Goal: Task Accomplishment & Management: Manage account settings

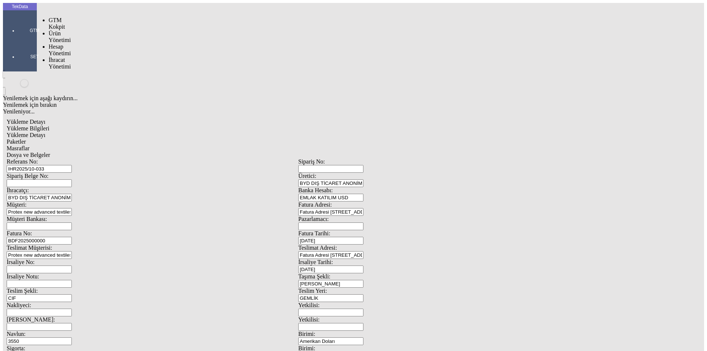
click at [18, 41] on div at bounding box center [35, 41] width 34 height 0
drag, startPoint x: 57, startPoint y: 43, endPoint x: 117, endPoint y: 43, distance: 60.4
click at [57, 57] on span "İhracat Yönetimi" at bounding box center [60, 63] width 22 height 13
click at [117, 70] on div "Yüklemeler" at bounding box center [115, 73] width 4 height 7
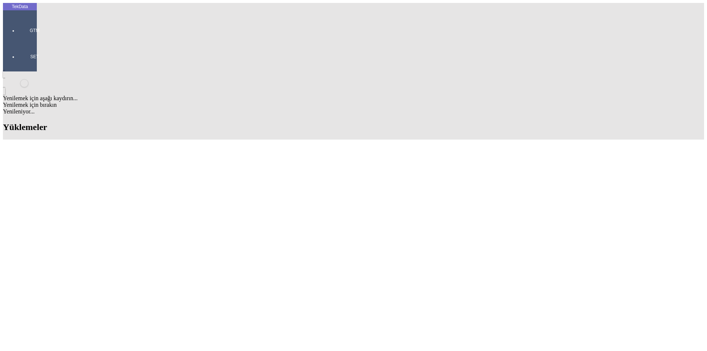
scroll to position [478, 0]
drag, startPoint x: 306, startPoint y: 197, endPoint x: 345, endPoint y: 195, distance: 38.7
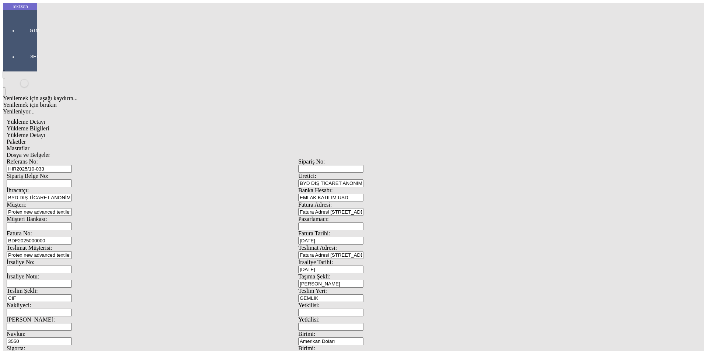
click at [72, 237] on input "BDF2025000000" at bounding box center [39, 241] width 65 height 8
drag, startPoint x: 154, startPoint y: 122, endPoint x: 29, endPoint y: 124, distance: 125.2
click at [29, 124] on div "TekData GTM SET Yenilemek için aşağı kaydırın... Yenilemek için bırakın Yenilen…" at bounding box center [298, 291] width 590 height 576
paste input "BDF2025000000499"
drag, startPoint x: 109, startPoint y: 123, endPoint x: 24, endPoint y: 125, distance: 85.4
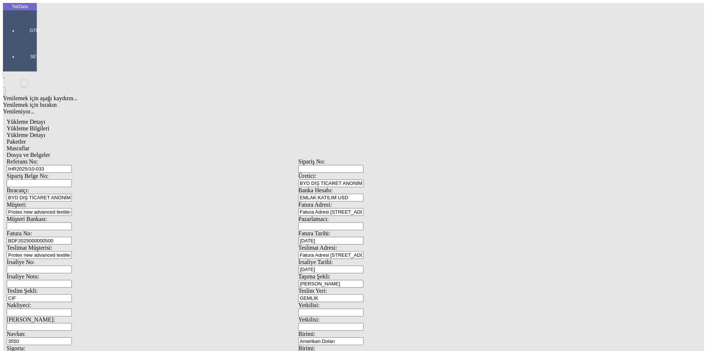
click at [27, 126] on div "TekData GTM SET Yenilemek için aşağı kaydırın... Yenilemek için bırakın Yenilen…" at bounding box center [298, 291] width 590 height 576
type input "BDF2025000000500"
click at [72, 337] on input "3550" at bounding box center [39, 341] width 65 height 8
drag, startPoint x: 109, startPoint y: 215, endPoint x: 81, endPoint y: 219, distance: 28.6
click at [81, 330] on div "Navlun: 3550" at bounding box center [152, 337] width 291 height 14
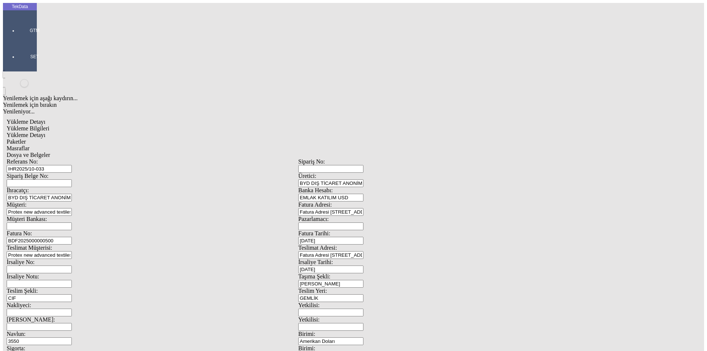
drag, startPoint x: 124, startPoint y: 220, endPoint x: 76, endPoint y: 225, distance: 48.9
click at [76, 330] on div "Navlun: 3550" at bounding box center [152, 337] width 291 height 14
type input "3000"
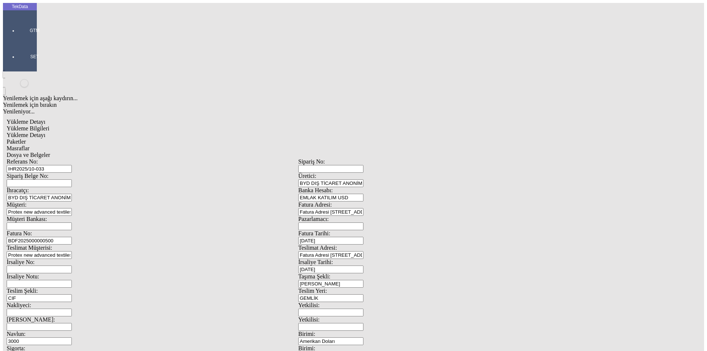
click at [45, 132] on span "Yükleme Detayı" at bounding box center [26, 135] width 39 height 6
drag, startPoint x: 60, startPoint y: 36, endPoint x: 86, endPoint y: 44, distance: 26.4
click at [49, 125] on span "Yükleme Bilgileri" at bounding box center [28, 128] width 43 height 6
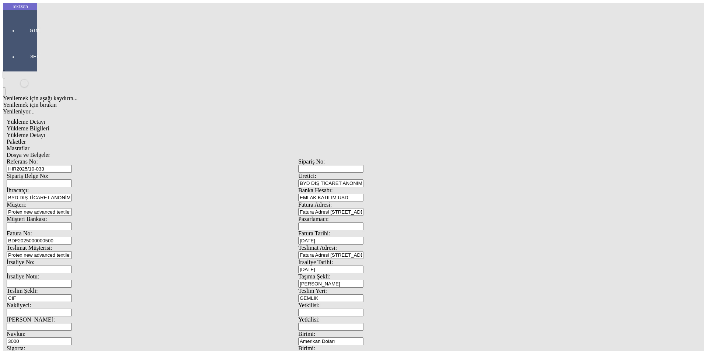
drag, startPoint x: 153, startPoint y: 124, endPoint x: 50, endPoint y: 128, distance: 102.7
click at [49, 230] on div "Fatura No: BDF2025000000500" at bounding box center [152, 237] width 291 height 14
drag, startPoint x: 137, startPoint y: 53, endPoint x: 53, endPoint y: 55, distance: 83.9
click at [53, 158] on div "Referans No: IHR2025/10-033" at bounding box center [152, 165] width 291 height 14
drag, startPoint x: 157, startPoint y: 121, endPoint x: 75, endPoint y: 128, distance: 82.0
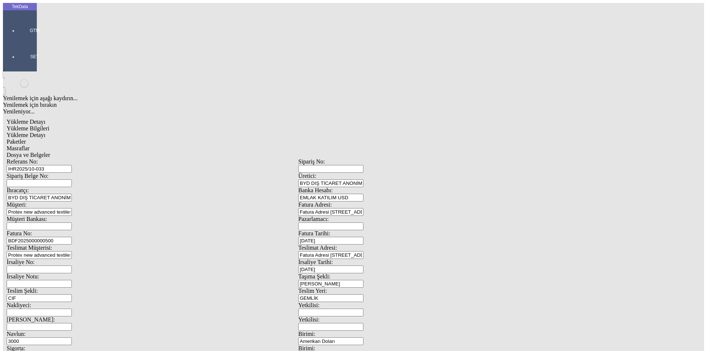
click at [53, 230] on div "Fatura No: BDF2025000000500" at bounding box center [152, 237] width 291 height 14
click at [72, 350] on input "50" at bounding box center [39, 355] width 65 height 8
type input "50"
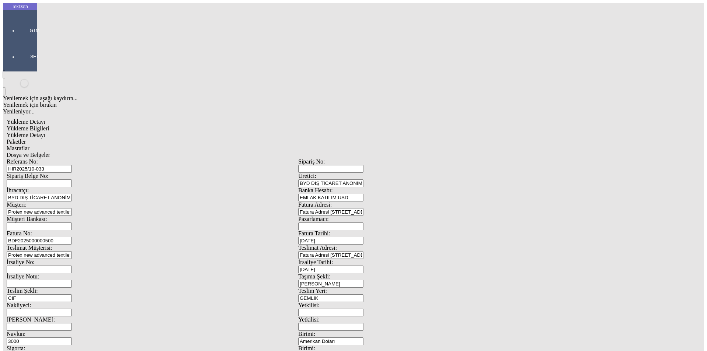
type input "1"
type input "74050"
type input "1"
type input "74170"
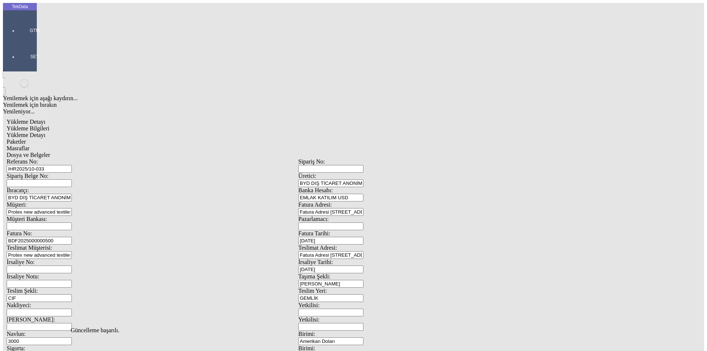
scroll to position [0, 0]
click at [45, 132] on span "Yükleme Detayı" at bounding box center [26, 135] width 39 height 6
type input "24600"
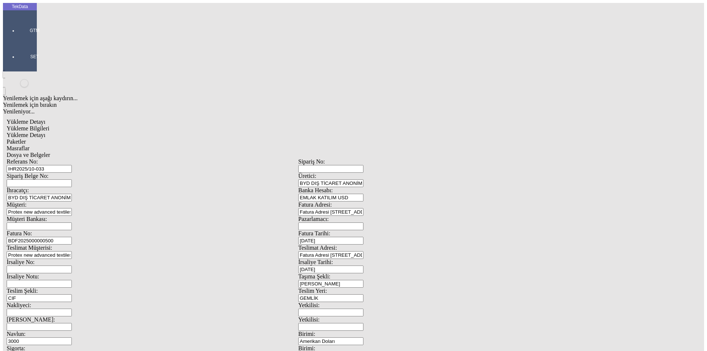
type input "0.94"
type input "24600"
type input "24640"
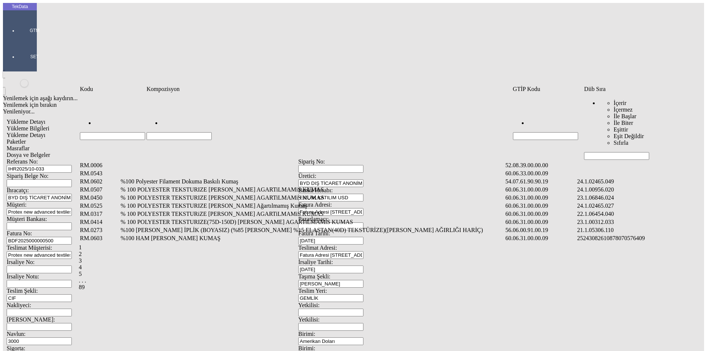
click at [605, 152] on input "Hücreyi Filtrele" at bounding box center [616, 156] width 65 height 8
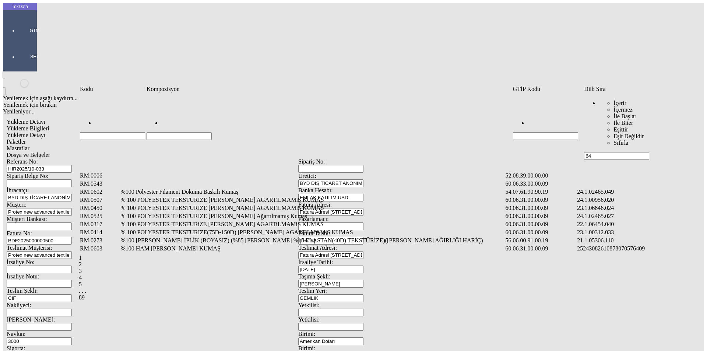
type input "64"
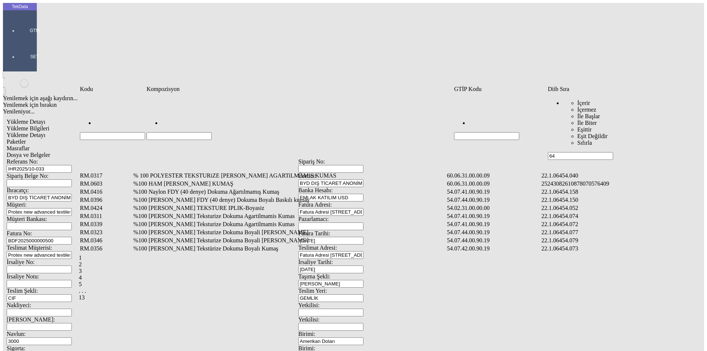
type input "6"
type input "2465."
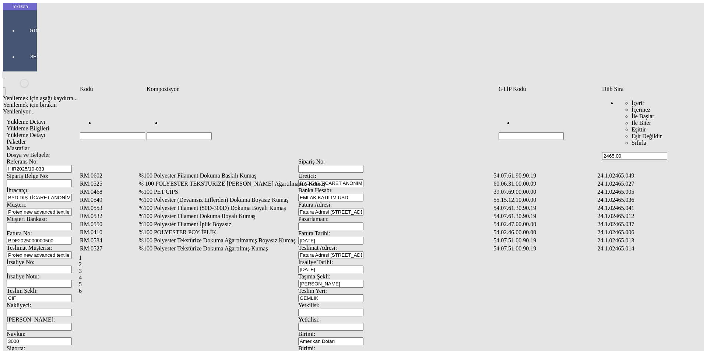
type input "2465.00"
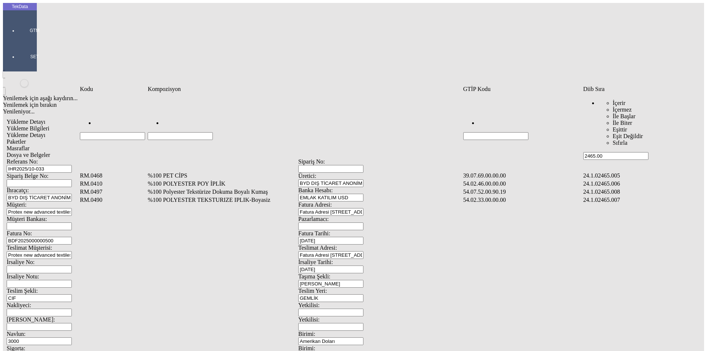
click at [193, 172] on td "%100 PET CİPS" at bounding box center [304, 175] width 314 height 7
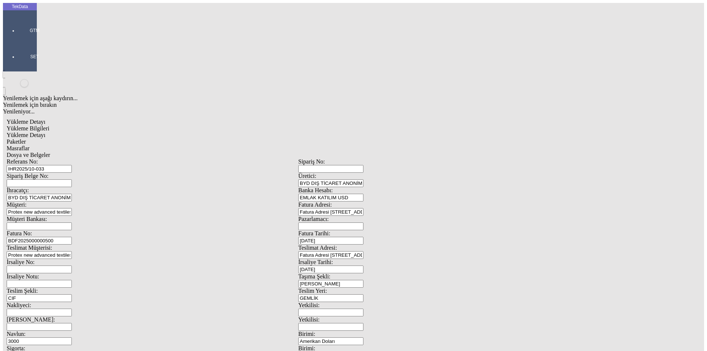
type input "24600"
click at [421, 133] on div "Kg" at bounding box center [546, 136] width 291 height 7
type input "Kg"
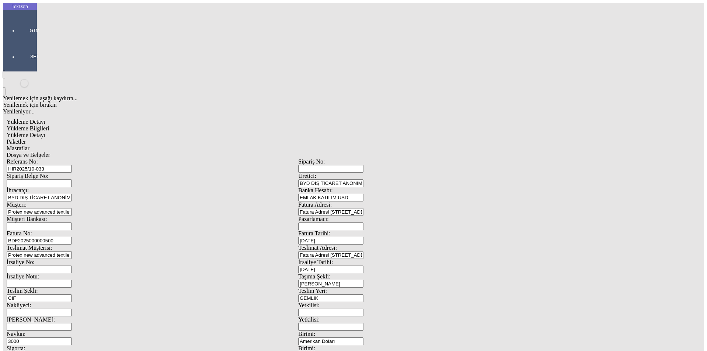
type input "0.94"
drag, startPoint x: 424, startPoint y: 136, endPoint x: 393, endPoint y: 144, distance: 31.1
click at [424, 154] on div "Amerikan Doları" at bounding box center [546, 157] width 291 height 7
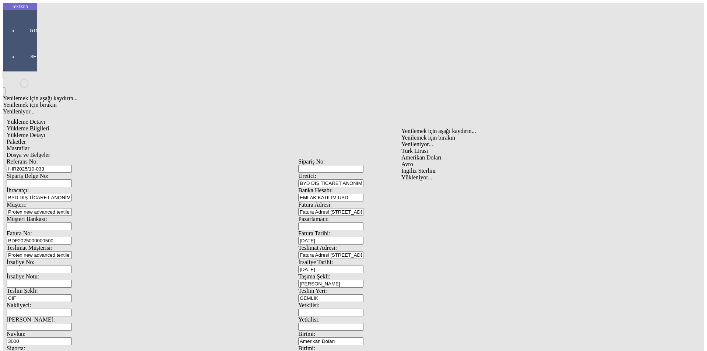
type input "Amerikan Doları"
type input "24600"
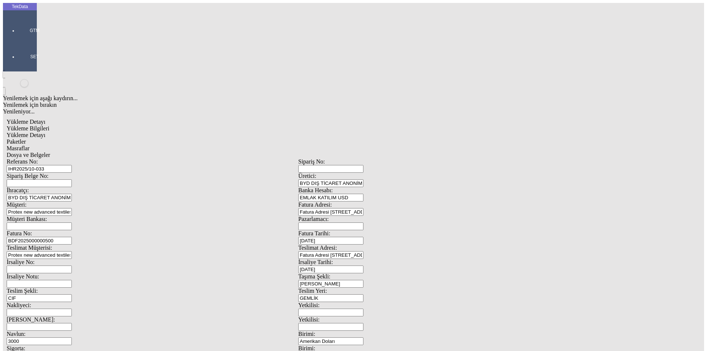
type input "24640"
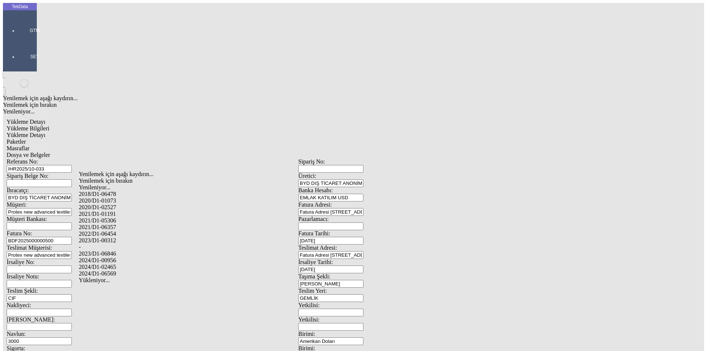
click at [122, 264] on div "2024/D1-02465" at bounding box center [222, 267] width 286 height 7
type input "2024/D1-02465"
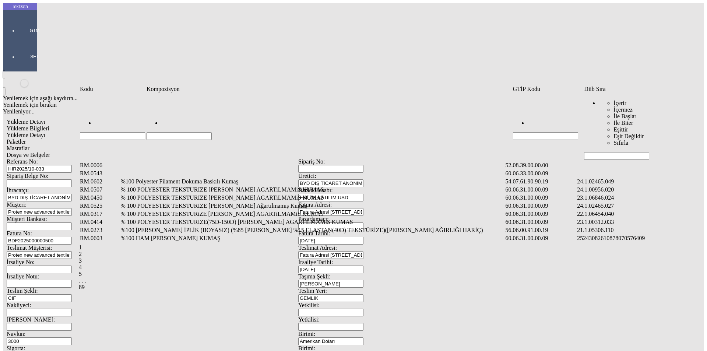
click at [636, 161] on div "RM.0006 52.08.39.00.00.00 RM.0543 60.06.33.00.00.09 RM.0602 %100 Polyester Fila…" at bounding box center [386, 202] width 614 height 83
click at [633, 152] on input "Hücreyi Filtrele" at bounding box center [616, 156] width 65 height 8
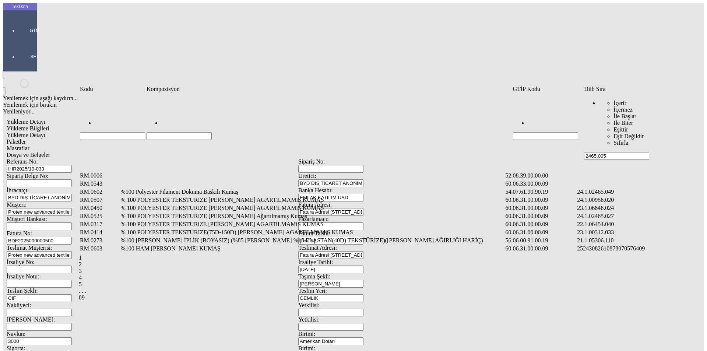
type input "2465.005"
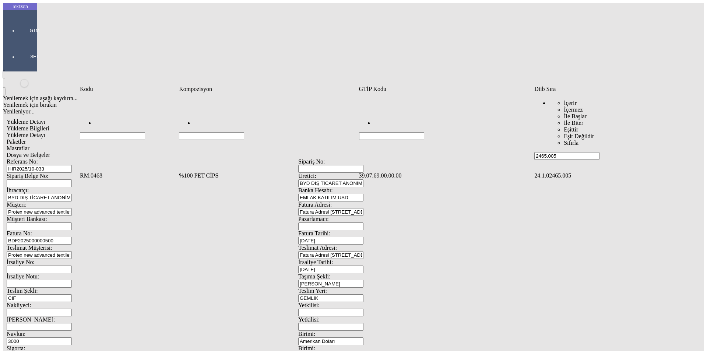
click at [332, 172] on td "%100 PET CİPS" at bounding box center [267, 175] width 179 height 7
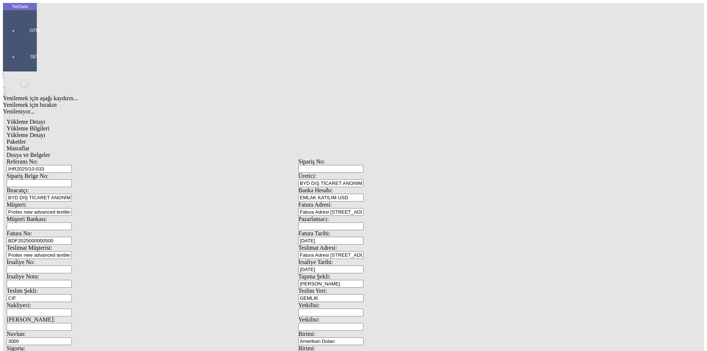
type input "24850"
click at [426, 133] on div "Kg" at bounding box center [546, 136] width 291 height 7
type input "Kg"
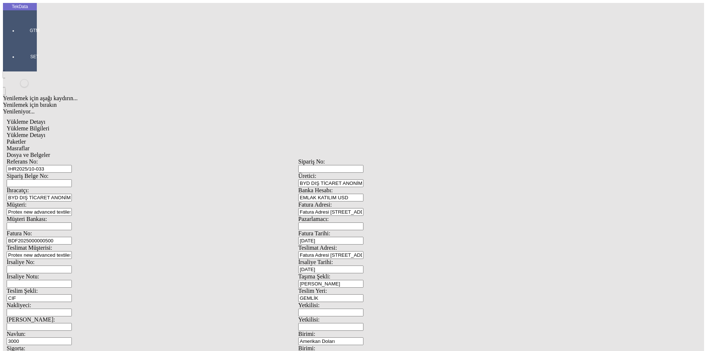
type input "0.94"
click at [412, 154] on div "Amerikan Doları" at bounding box center [546, 157] width 291 height 7
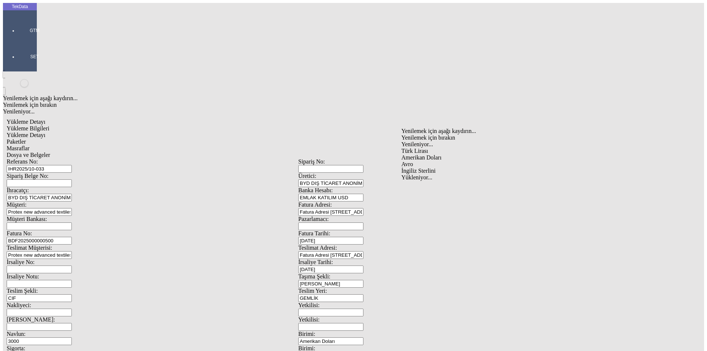
type input "Amerikan Doları"
type input "24850"
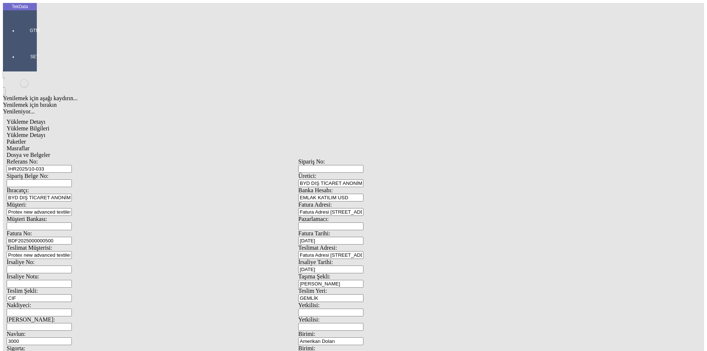
type input "24890"
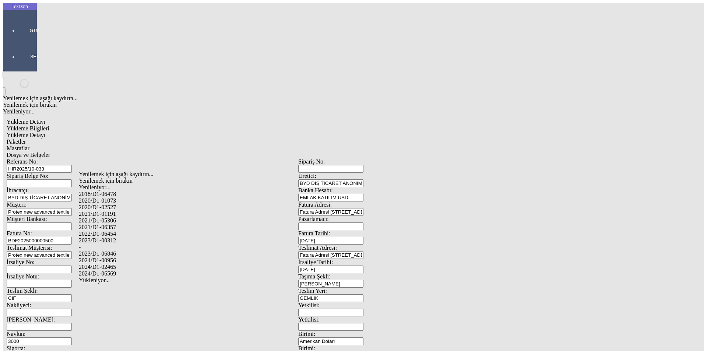
click at [118, 264] on div "2024/D1-02465" at bounding box center [222, 267] width 286 height 7
type input "2024/D1-02465"
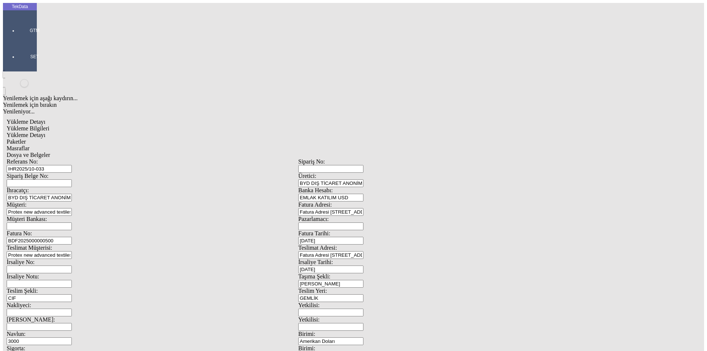
click at [26, 138] on span "Paketler" at bounding box center [16, 141] width 19 height 6
drag, startPoint x: 423, startPoint y: 77, endPoint x: 368, endPoint y: 88, distance: 56.7
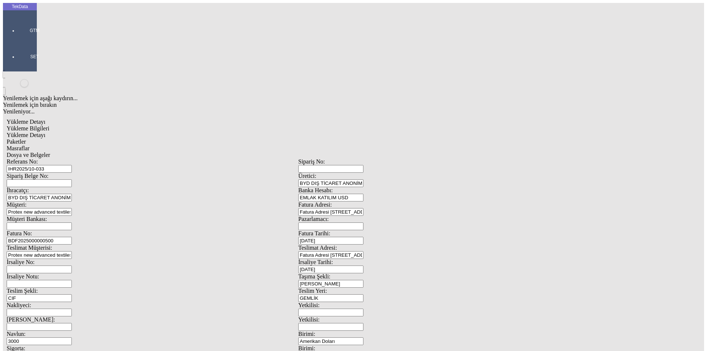
type input "3"
click at [29, 145] on span "Masraflar" at bounding box center [18, 148] width 23 height 6
click at [50, 152] on span "Dosya ve Belgeler" at bounding box center [28, 155] width 43 height 6
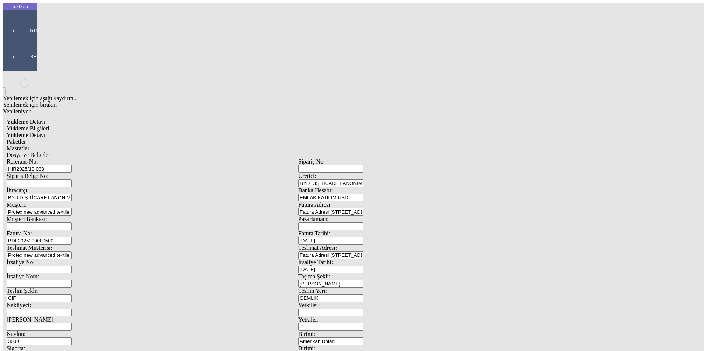
click at [114, 20] on div "Bu kaydı silmek istediğinizden eminmisiniz? [PERSON_NAME]" at bounding box center [57, 10] width 114 height 20
click at [343, 173] on div "Evet" at bounding box center [360, 170] width 106 height 7
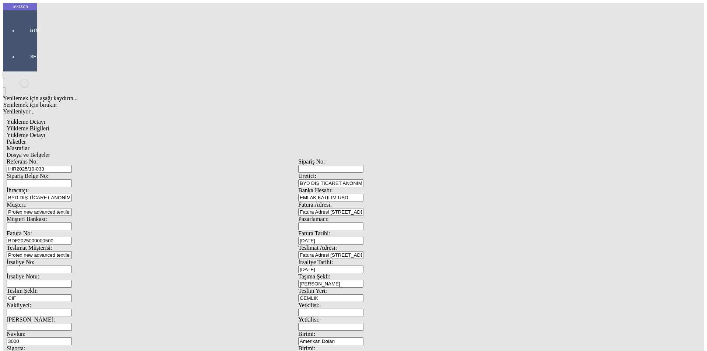
click at [114, 20] on div "Bu kaydı silmek istediğinizden eminmisiniz? [PERSON_NAME]" at bounding box center [57, 10] width 114 height 20
click at [319, 177] on div "[PERSON_NAME]" at bounding box center [360, 173] width 106 height 13
click at [323, 173] on div "Evet" at bounding box center [360, 170] width 106 height 7
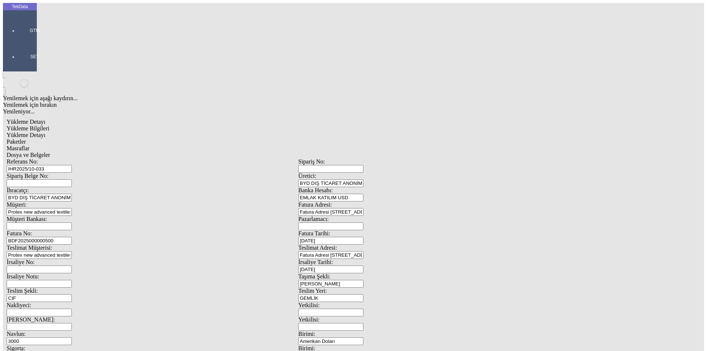
click at [49, 125] on span "Yükleme Bilgileri" at bounding box center [28, 128] width 43 height 6
click at [50, 152] on span "Dosya ve Belgeler" at bounding box center [28, 155] width 43 height 6
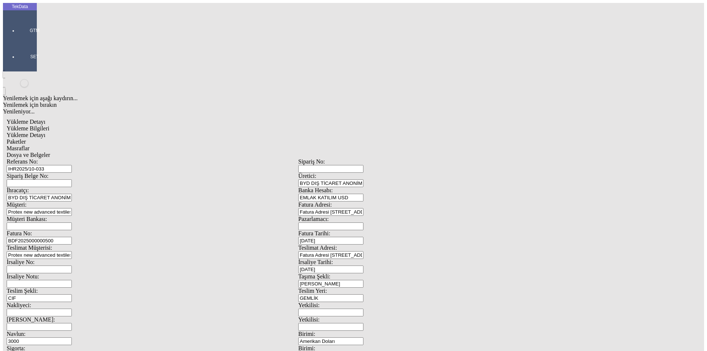
click at [50, 152] on span "Dosya ve Belgeler" at bounding box center [28, 155] width 43 height 6
click at [45, 132] on span "Yükleme Detayı" at bounding box center [26, 135] width 39 height 6
click at [50, 152] on span "Dosya ve Belgeler" at bounding box center [28, 155] width 43 height 6
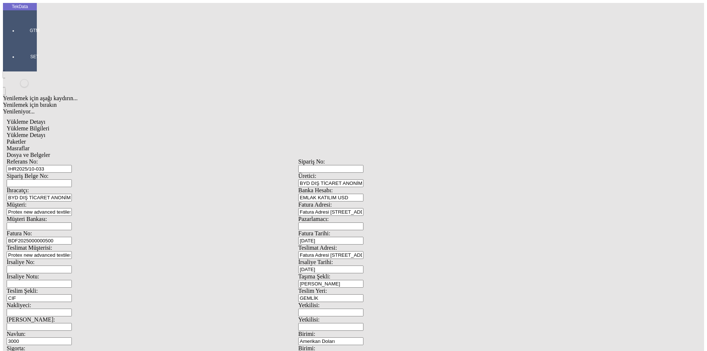
drag, startPoint x: 248, startPoint y: 249, endPoint x: 242, endPoint y: 218, distance: 31.4
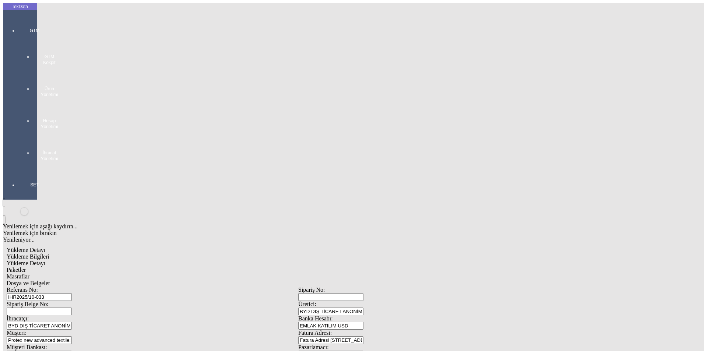
click at [22, 28] on div "GTM GTM Kokpit Ürün Yönetimi Hesap Yönetimi İhracat Yönetimi" at bounding box center [35, 92] width 34 height 154
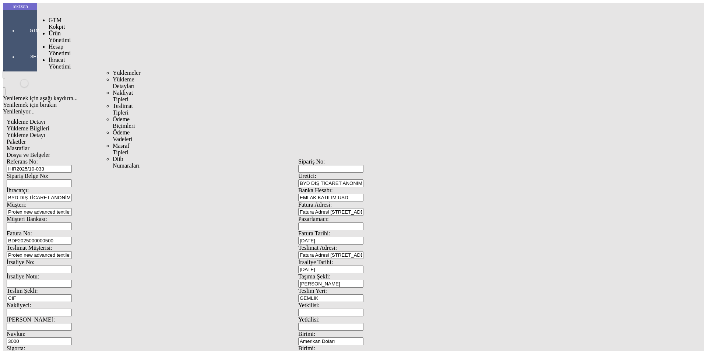
click at [49, 57] on span "İhracat Yönetimi" at bounding box center [60, 63] width 22 height 13
click at [113, 70] on div "Yüklemeler" at bounding box center [115, 73] width 4 height 7
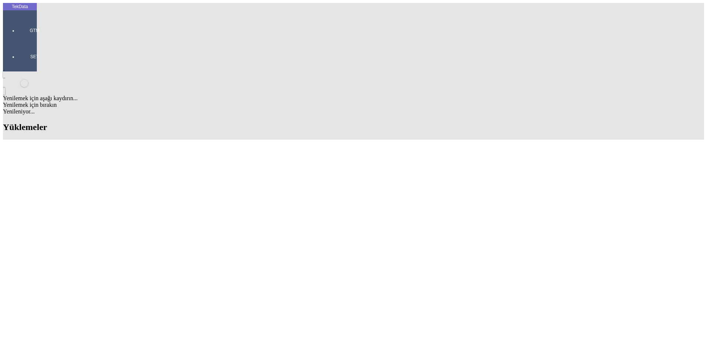
scroll to position [442, 0]
